Goal: Information Seeking & Learning: Find contact information

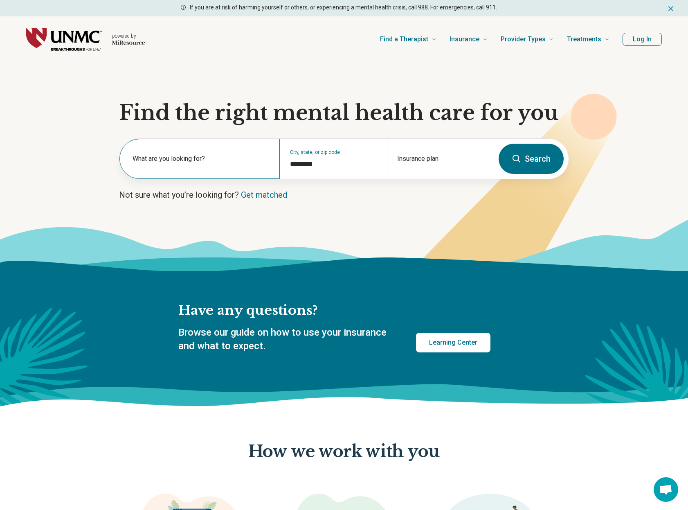
click at [219, 162] on label "What are you looking for?" at bounding box center [201, 159] width 137 height 10
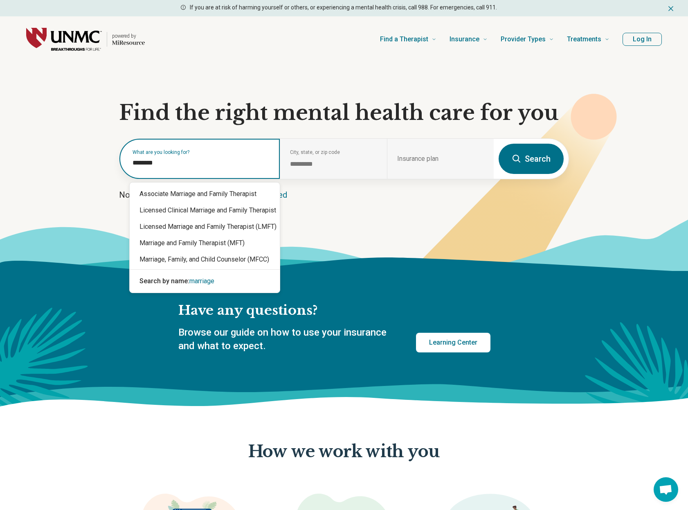
scroll to position [0, 0]
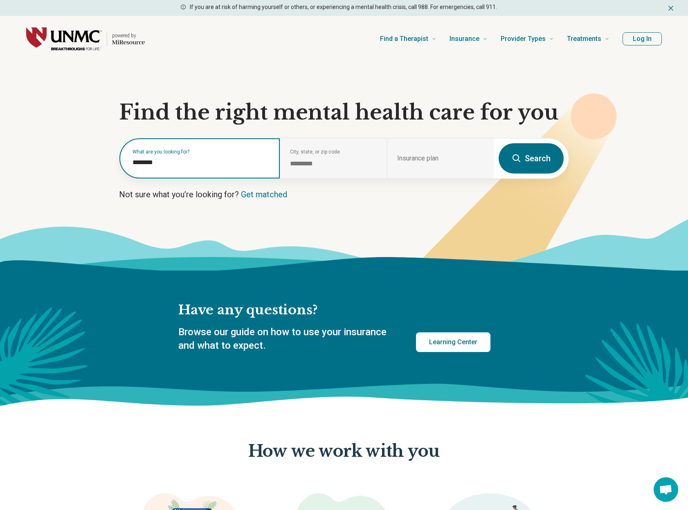
click at [223, 167] on input "********" at bounding box center [201, 163] width 137 height 10
type input "********"
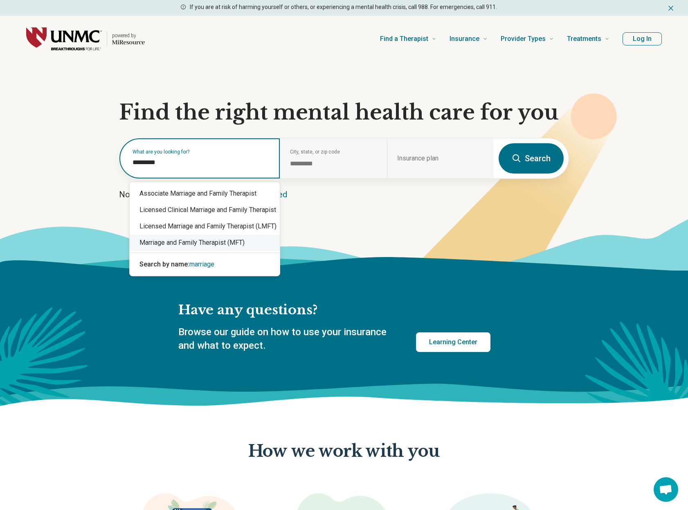
click at [216, 241] on div "Marriage and Family Therapist (MFT)" at bounding box center [205, 242] width 150 height 16
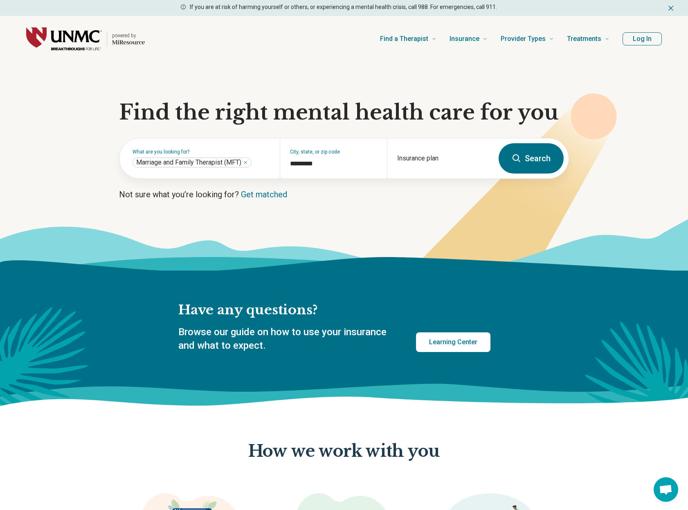
click at [522, 163] on button "Search" at bounding box center [531, 158] width 65 height 30
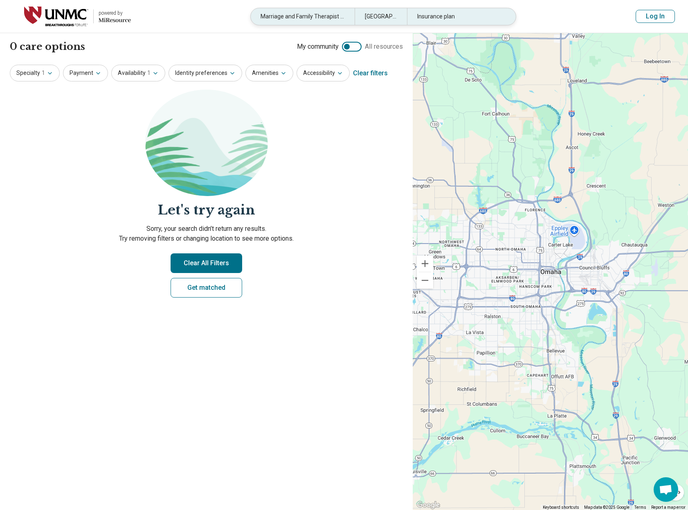
click at [426, 16] on div "Insurance plan" at bounding box center [459, 16] width 104 height 17
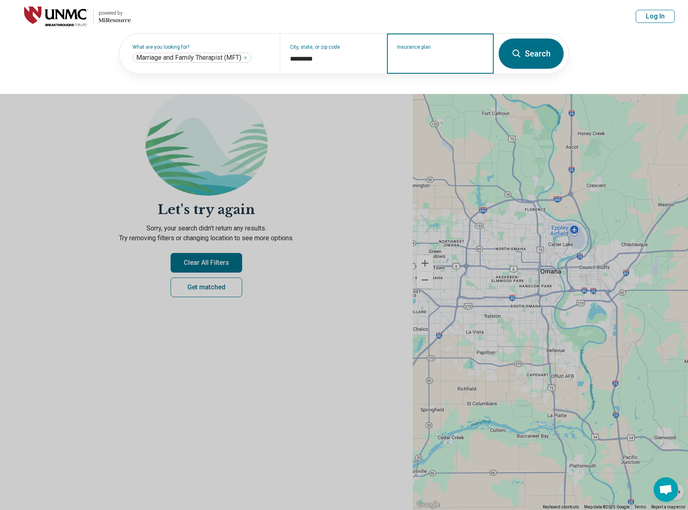
click at [422, 61] on input "Insurance plan" at bounding box center [440, 59] width 87 height 10
click at [355, 135] on button at bounding box center [344, 255] width 688 height 510
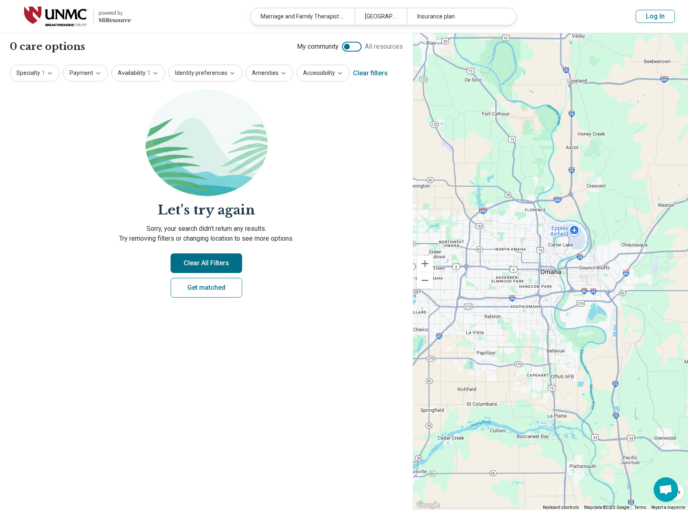
click at [202, 270] on button "Clear All Filters" at bounding box center [207, 263] width 72 height 20
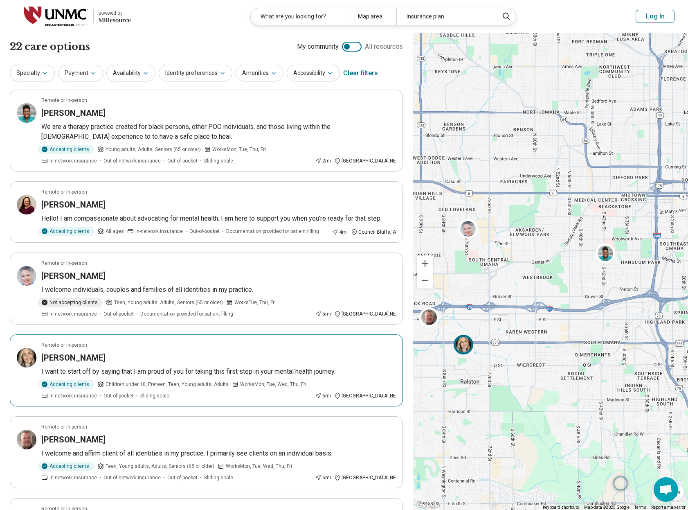
click at [468, 345] on img at bounding box center [463, 345] width 20 height 20
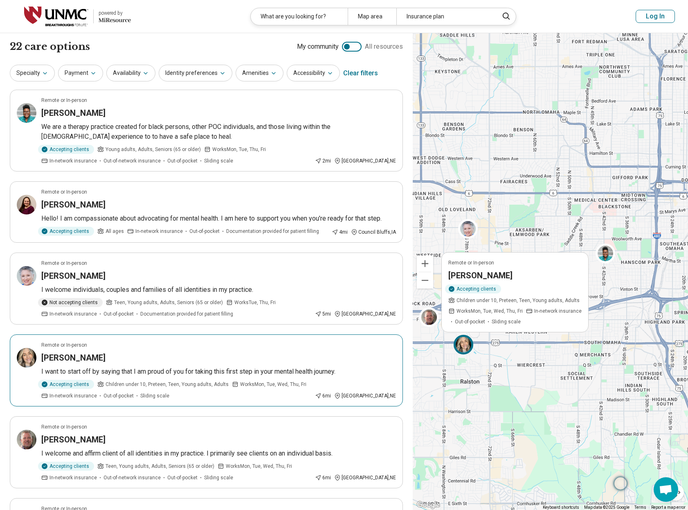
click at [495, 274] on h3 "[PERSON_NAME]" at bounding box center [480, 275] width 64 height 11
